Goal: Transaction & Acquisition: Purchase product/service

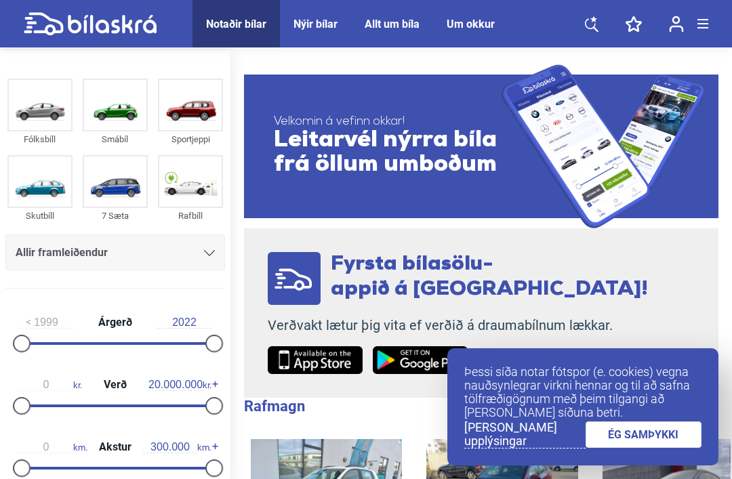
click at [595, 34] on link at bounding box center [592, 23] width 41 height 47
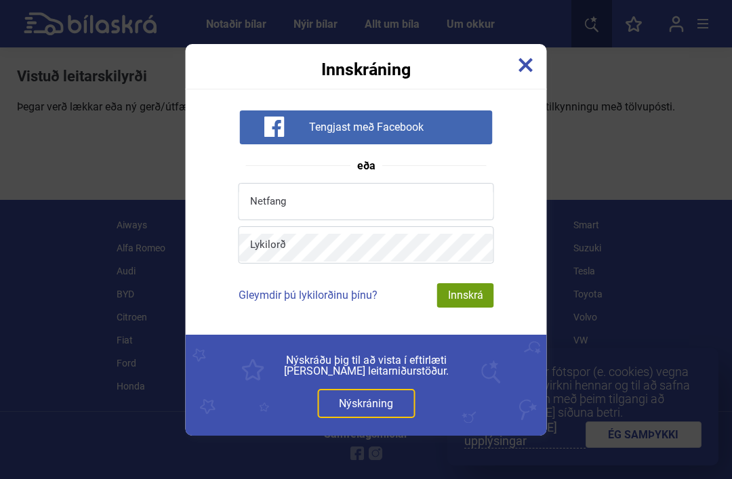
click at [523, 90] on div "Innskráning Tengjast með Facebook eða Netfang Lykilorð Gleymdir þú lykilorðinu …" at bounding box center [366, 240] width 361 height 392
click at [523, 68] on img at bounding box center [526, 65] width 15 height 15
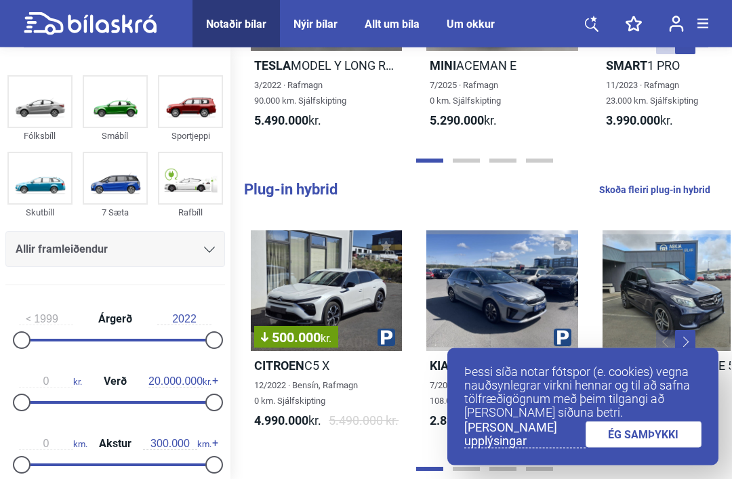
click at [125, 106] on img at bounding box center [115, 102] width 62 height 50
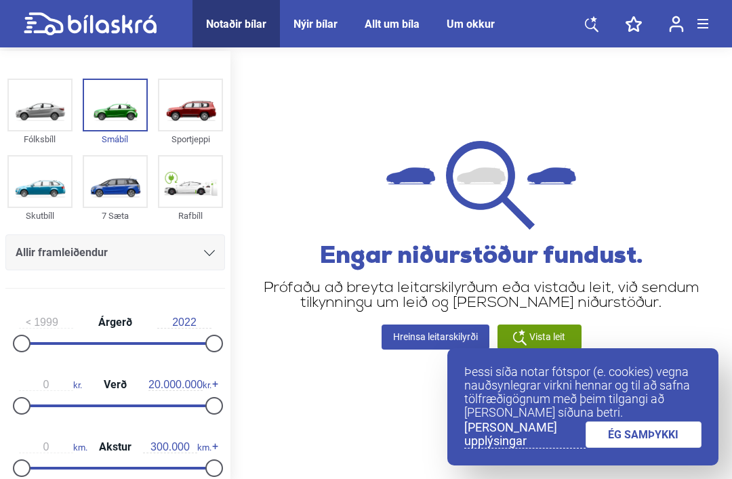
click at [35, 105] on img at bounding box center [40, 105] width 62 height 50
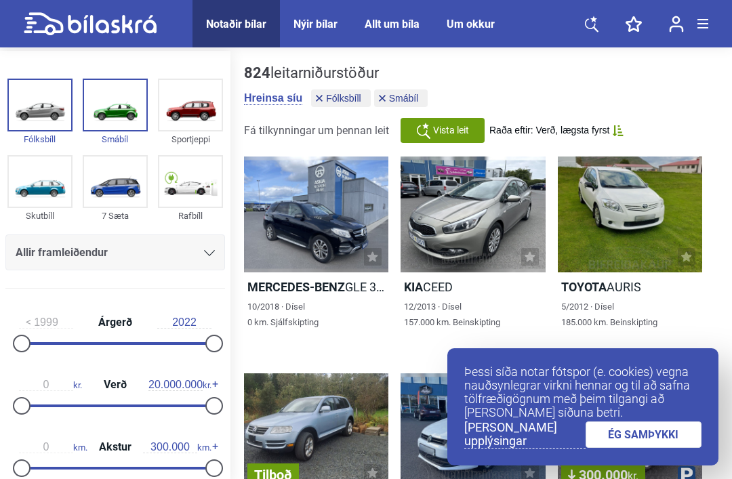
click at [104, 100] on img at bounding box center [115, 105] width 62 height 50
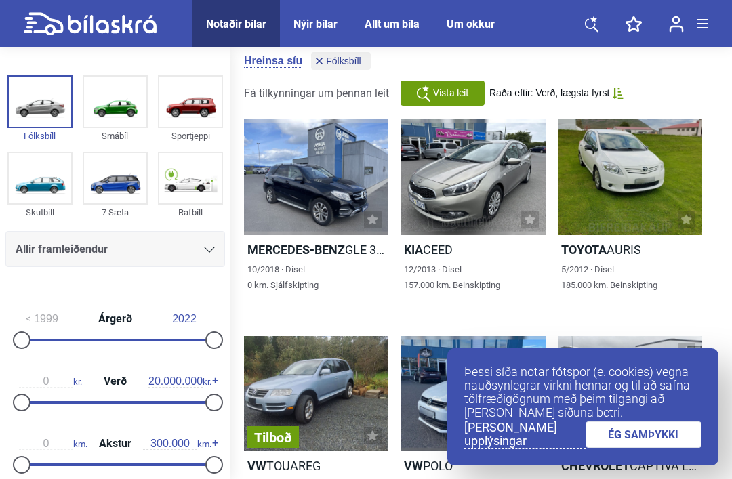
scroll to position [40, 0]
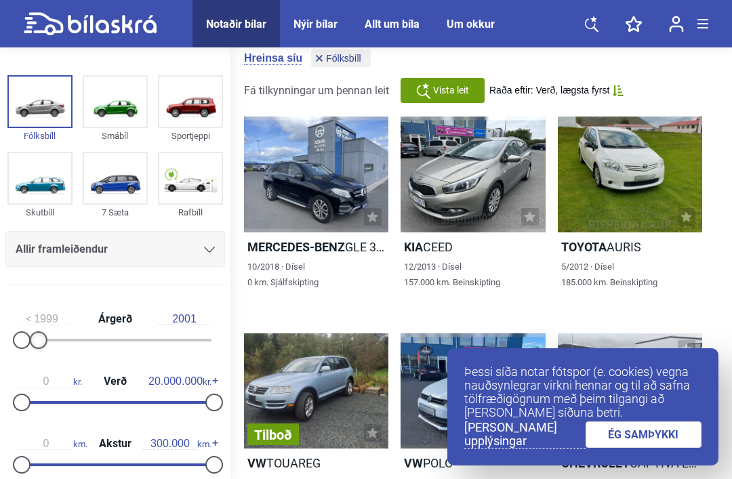
type input "2000"
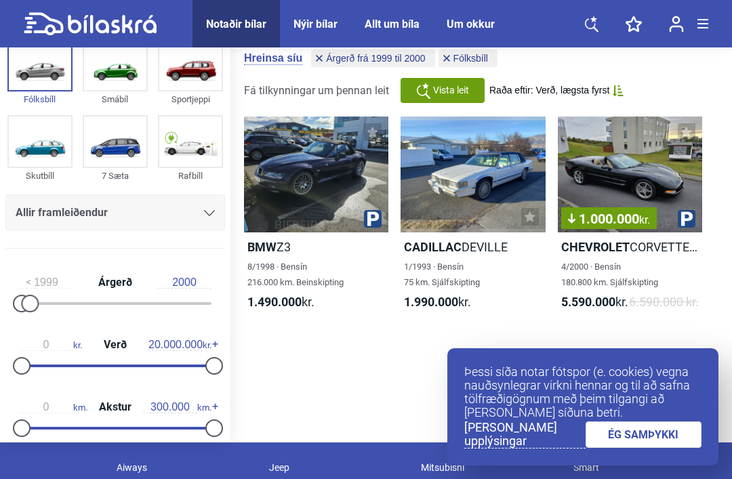
click at [3, 331] on div "1999 Árgerð 2000 0 kr. Verð 20.000.000 kr. 0 km. Akstur 300.000 km." at bounding box center [115, 353] width 231 height 187
click at [675, 253] on h2 "Chevrolet CORVETTE C5 BLÆJA" at bounding box center [630, 247] width 144 height 16
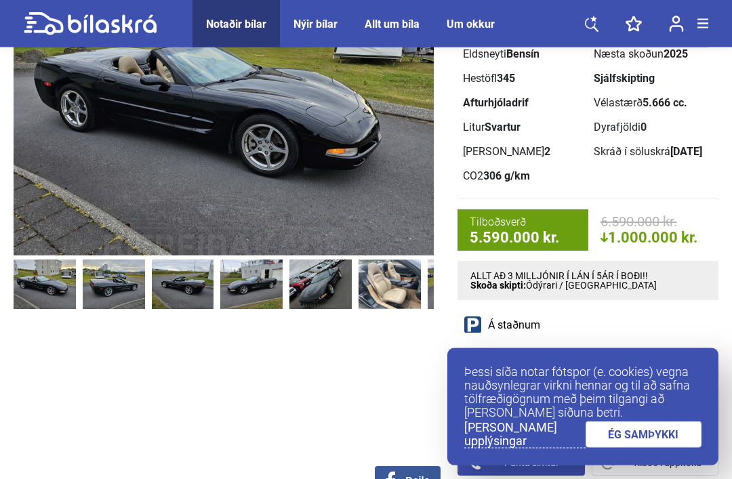
scroll to position [166, 0]
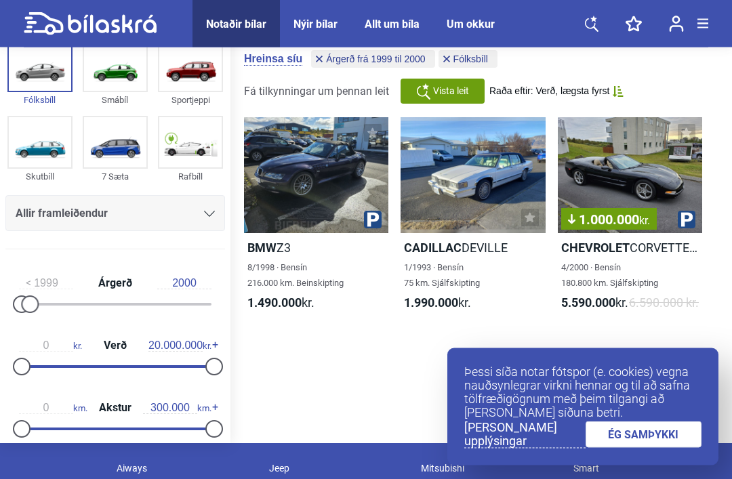
scroll to position [39, 0]
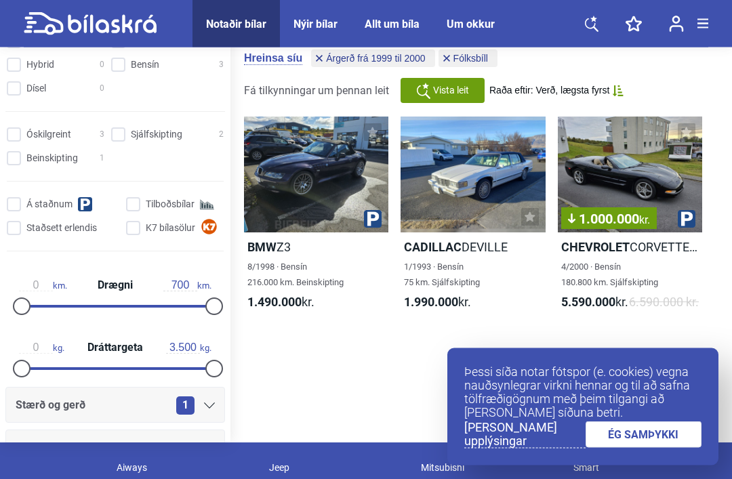
type input "2022"
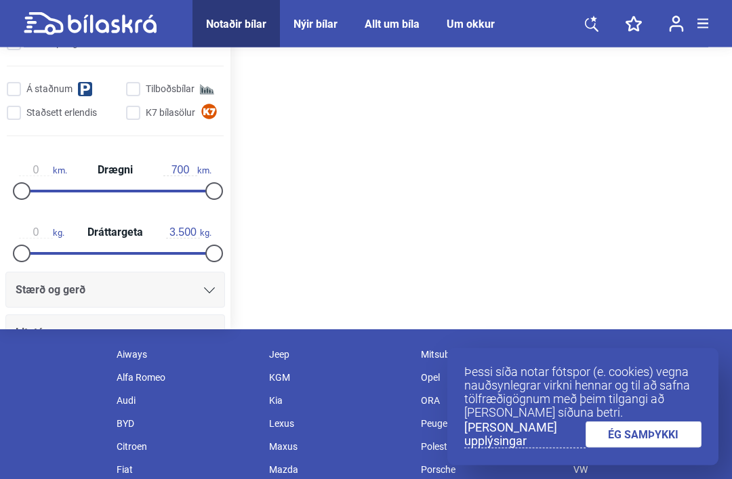
scroll to position [328, 0]
